Goal: Information Seeking & Learning: Understand process/instructions

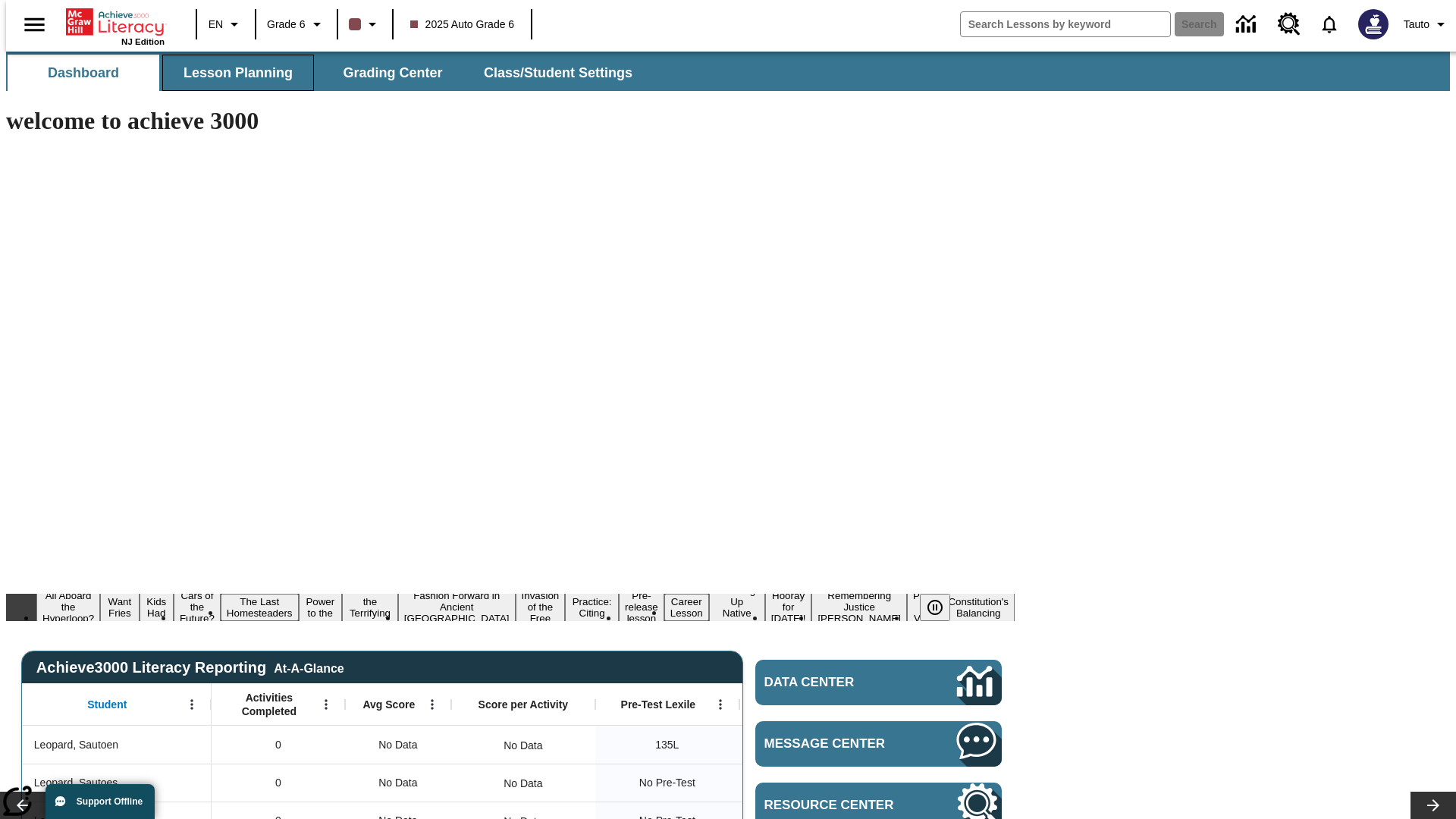
click at [232, 72] on span "Lesson Planning" at bounding box center [238, 73] width 109 height 18
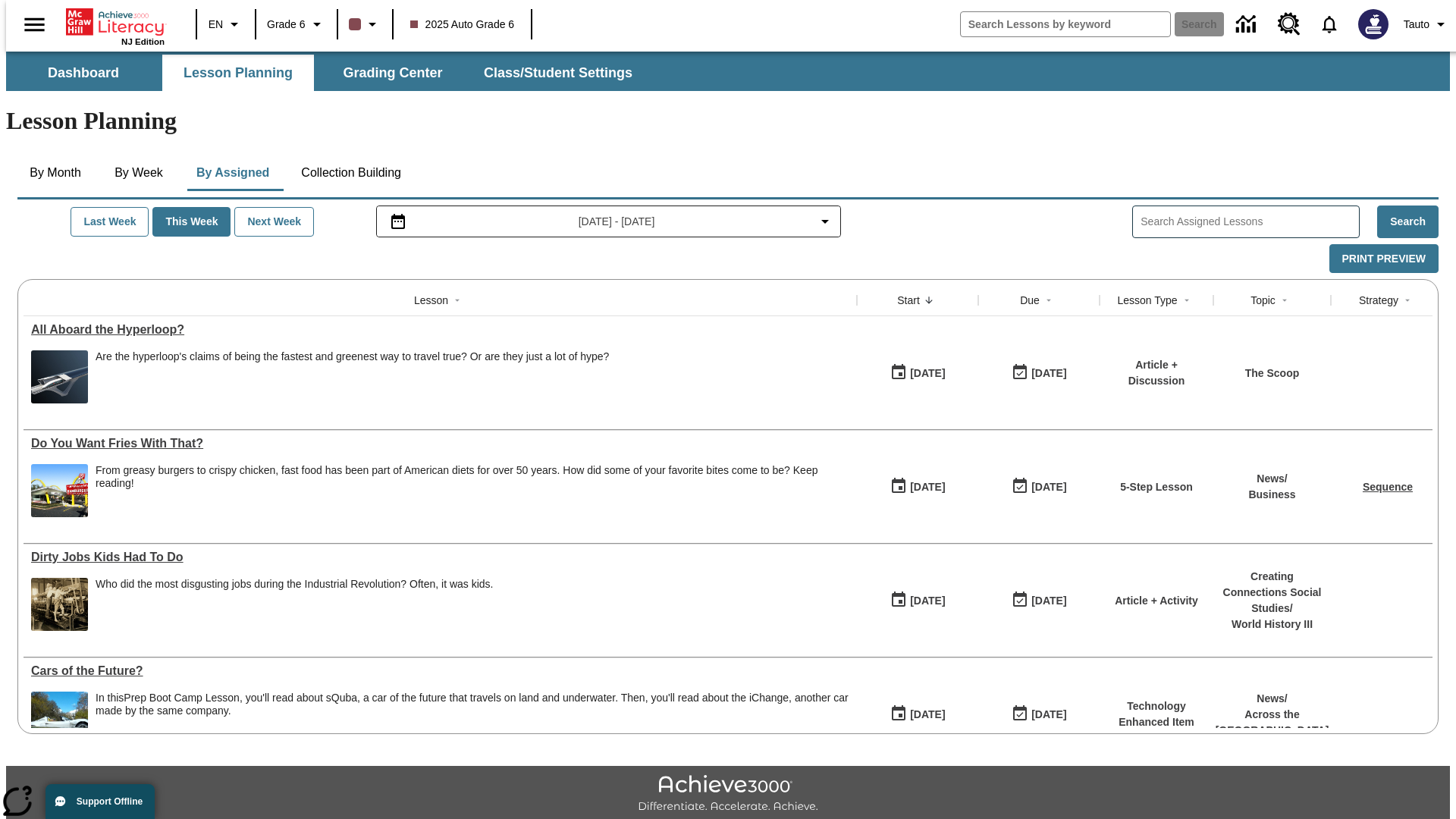
click at [349, 155] on button "Collection Building" at bounding box center [351, 173] width 125 height 36
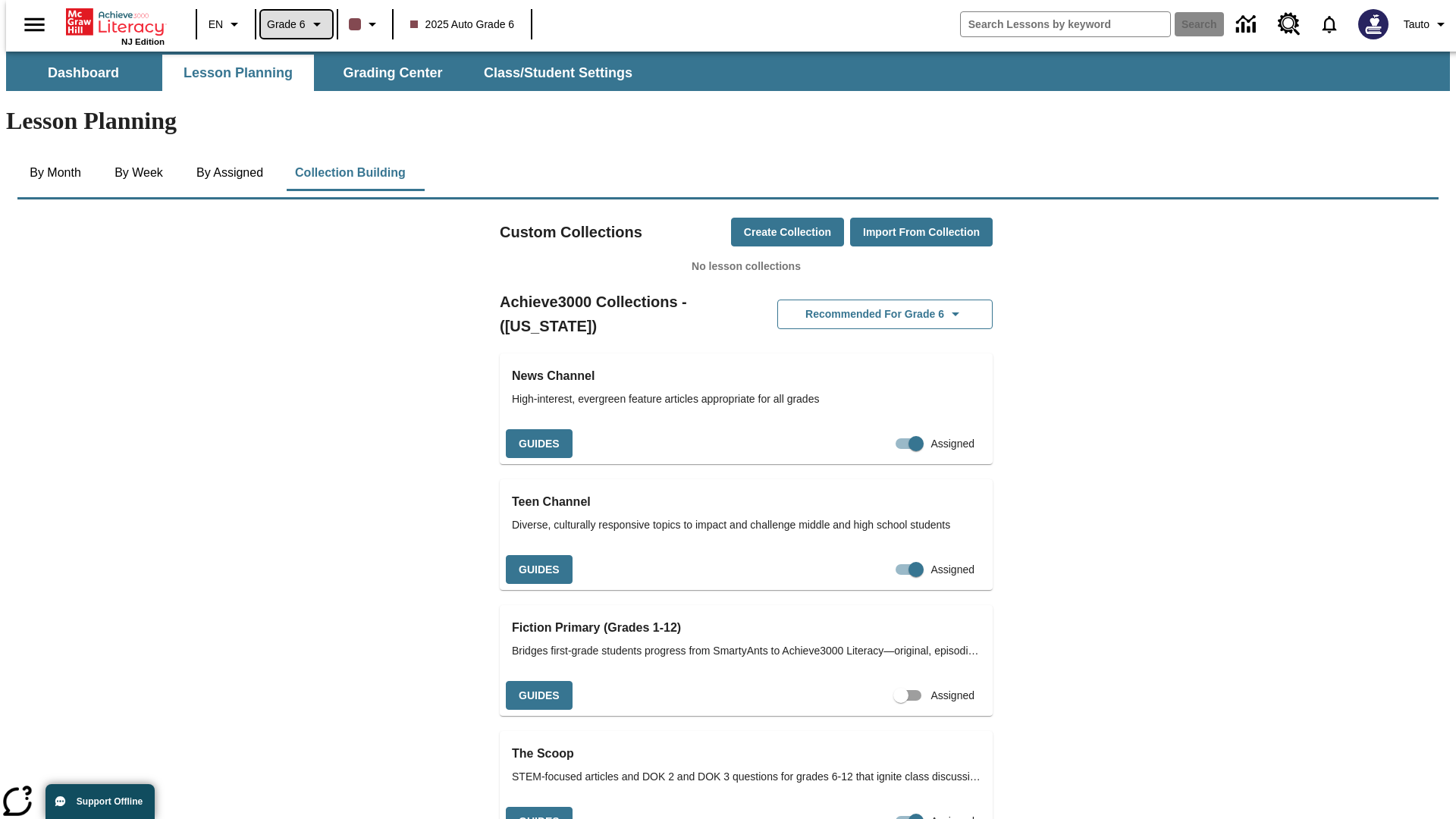
click at [291, 24] on span "Grade 6" at bounding box center [286, 24] width 39 height 16
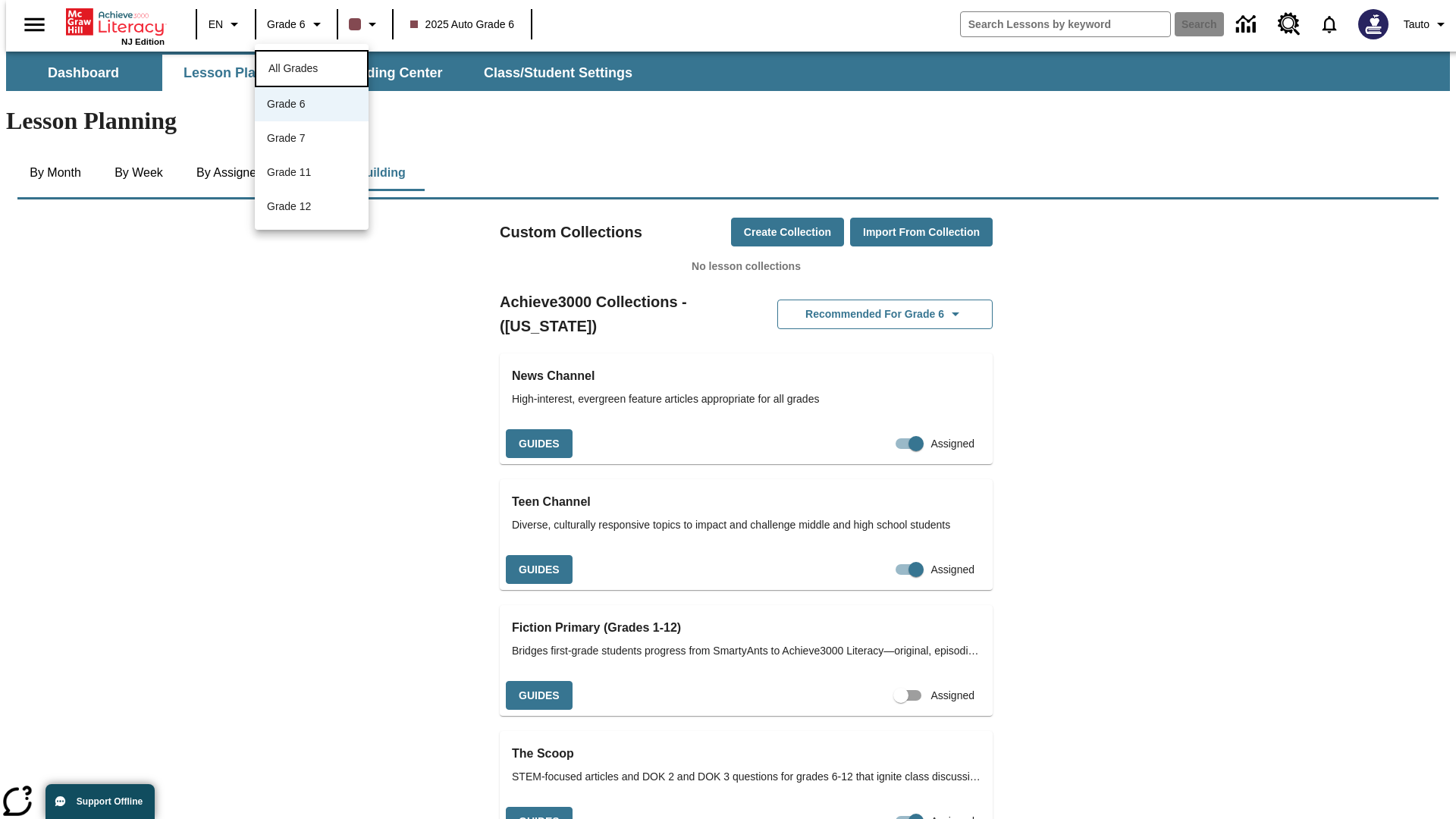
click at [312, 66] on span "All Grades" at bounding box center [293, 68] width 50 height 12
